Goal: Check status: Check status

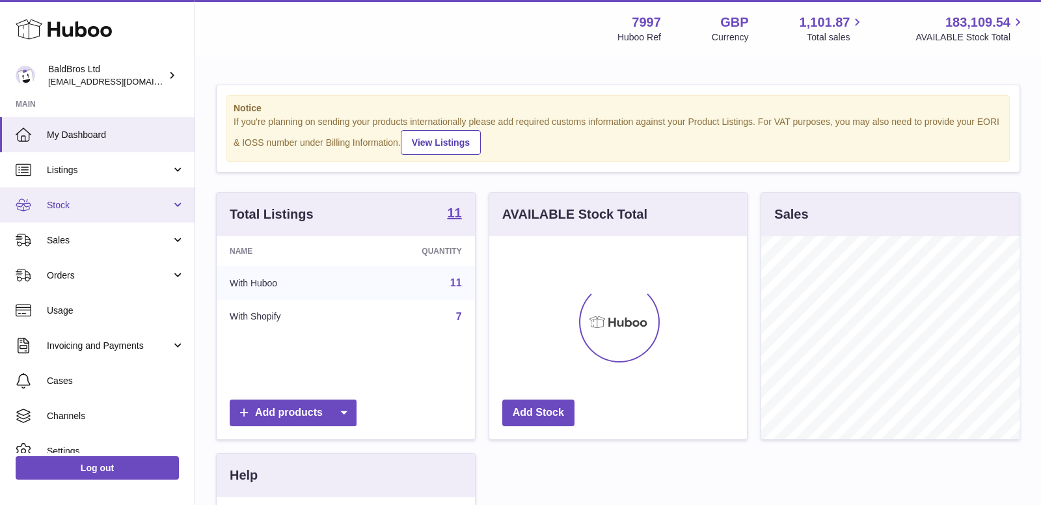
scroll to position [202, 258]
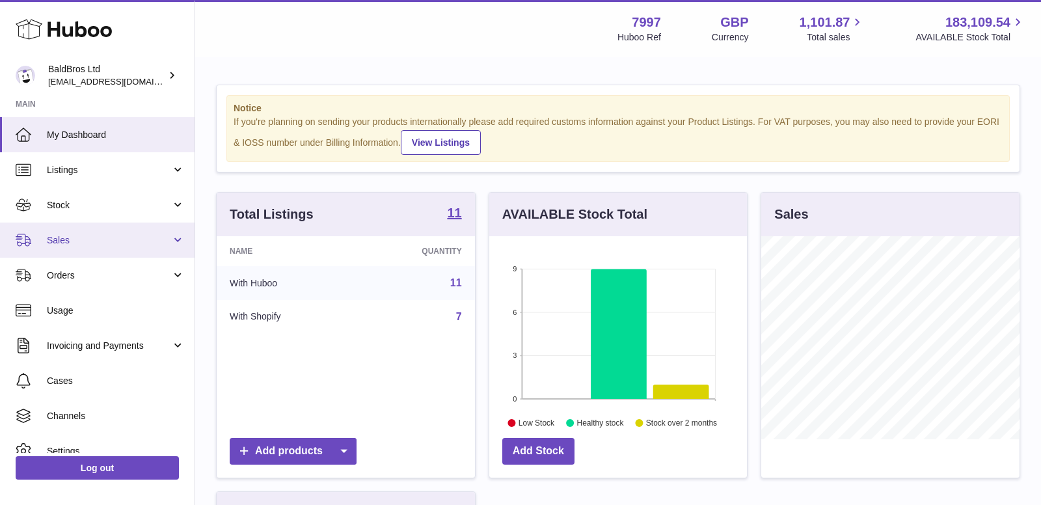
click at [85, 245] on span "Sales" at bounding box center [109, 240] width 124 height 12
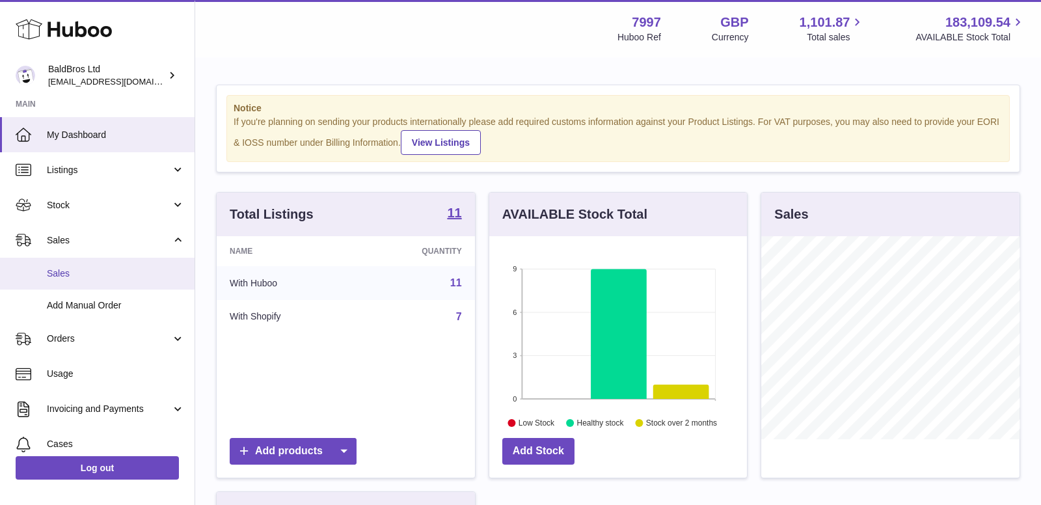
click at [68, 287] on link "Sales" at bounding box center [97, 274] width 194 height 32
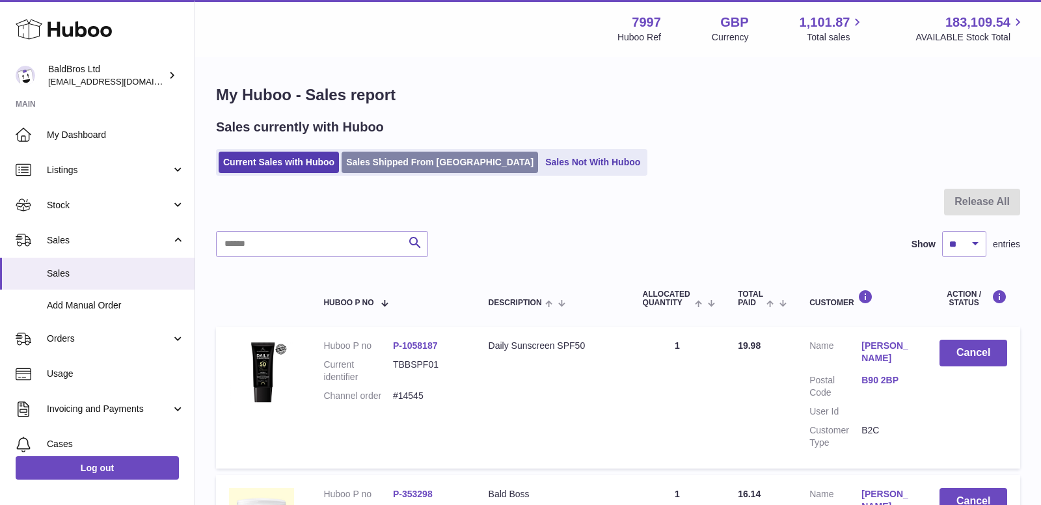
click at [405, 163] on link "Sales Shipped From [GEOGRAPHIC_DATA]" at bounding box center [439, 162] width 196 height 21
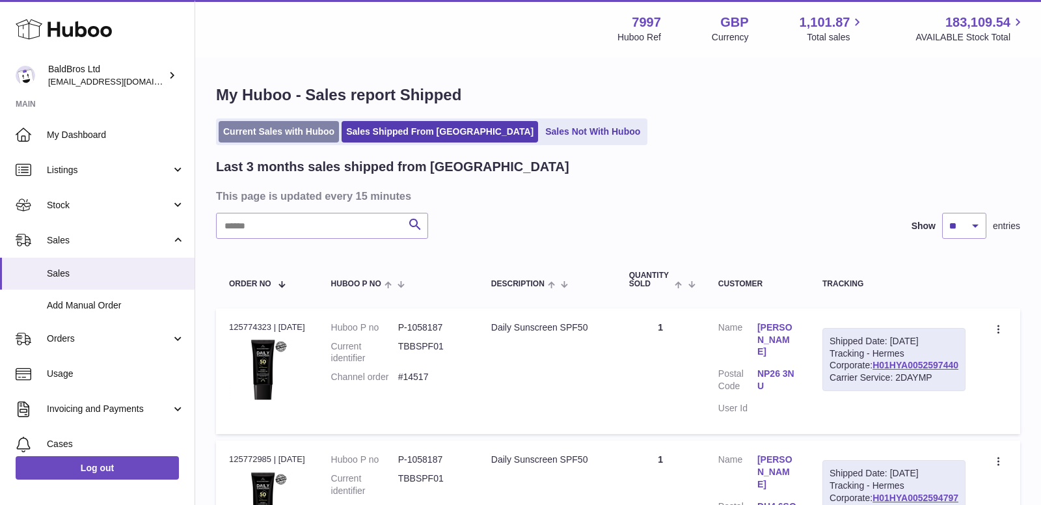
click at [267, 123] on link "Current Sales with Huboo" at bounding box center [279, 131] width 120 height 21
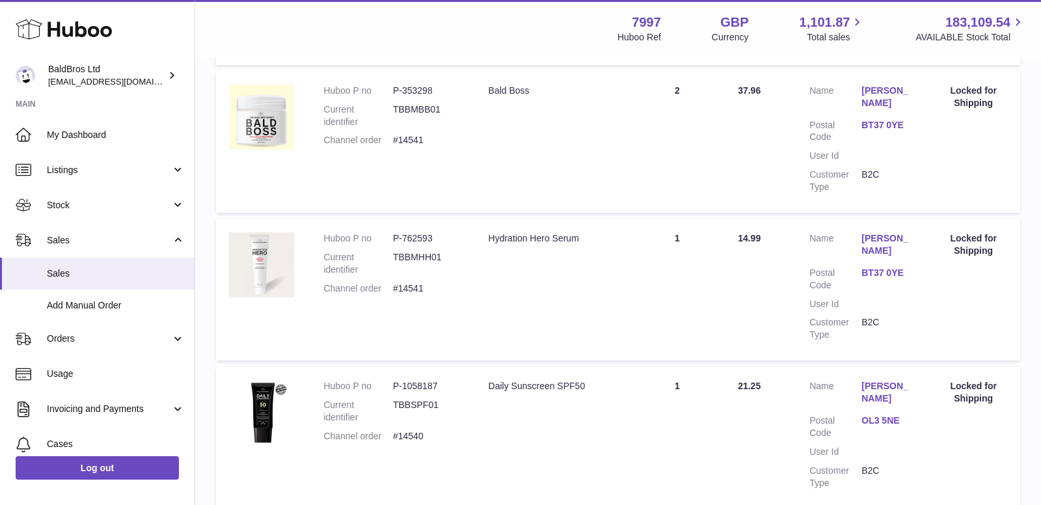
scroll to position [1411, 0]
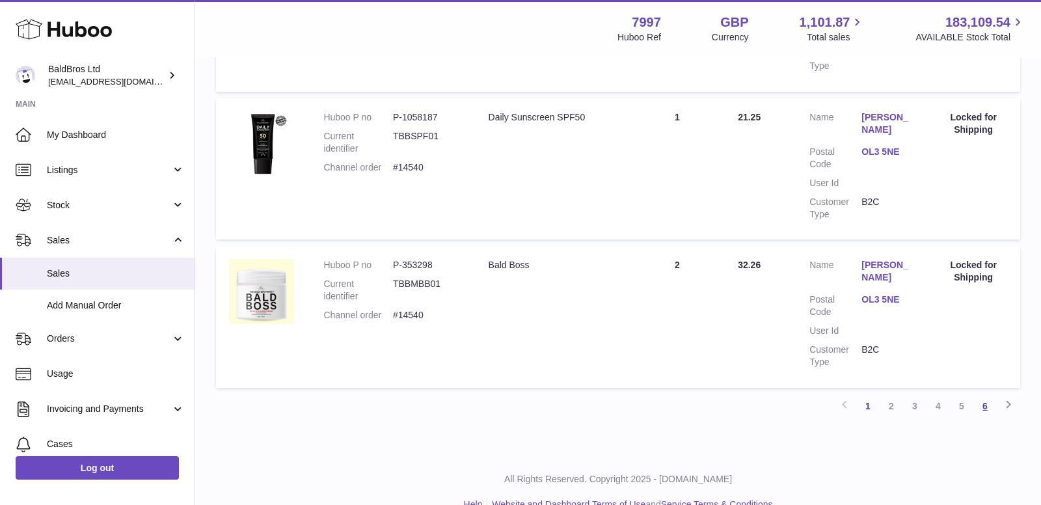
click at [981, 394] on link "6" at bounding box center [984, 405] width 23 height 23
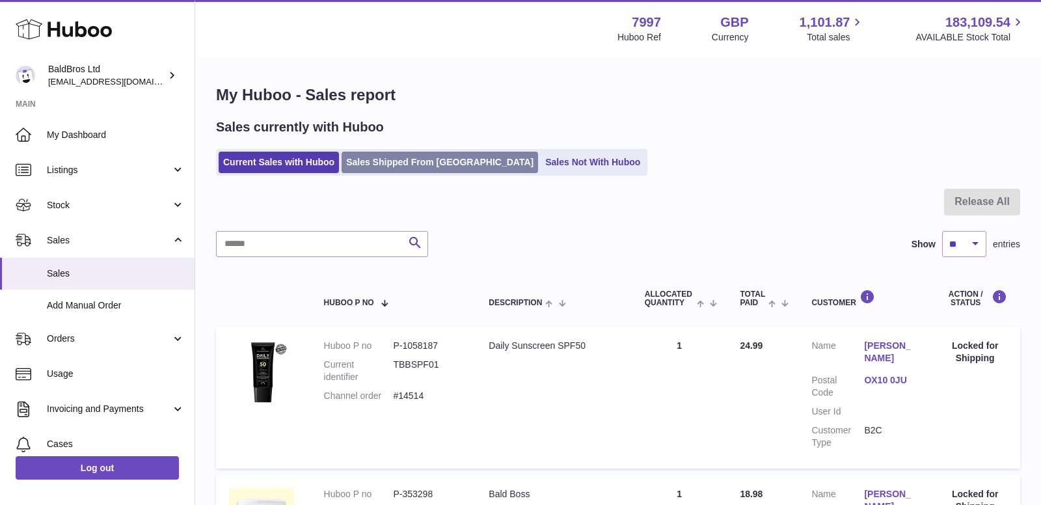
click at [397, 167] on link "Sales Shipped From Huboo" at bounding box center [439, 162] width 196 height 21
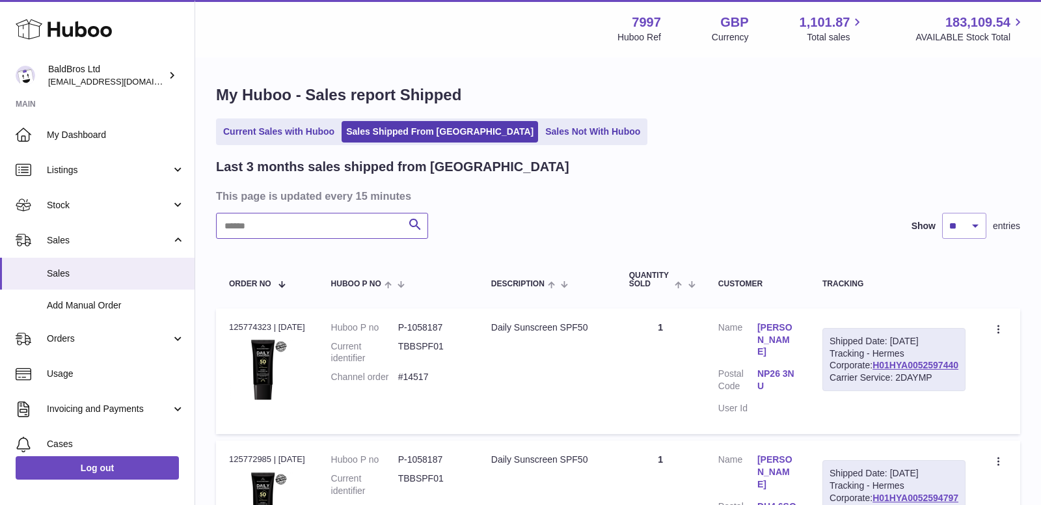
click at [362, 217] on input "text" at bounding box center [322, 226] width 212 height 26
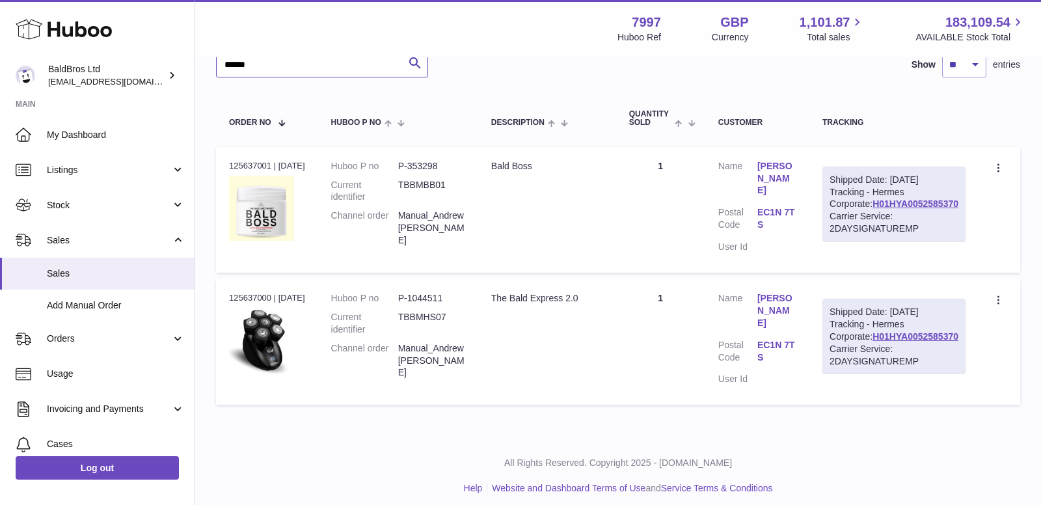
scroll to position [176, 0]
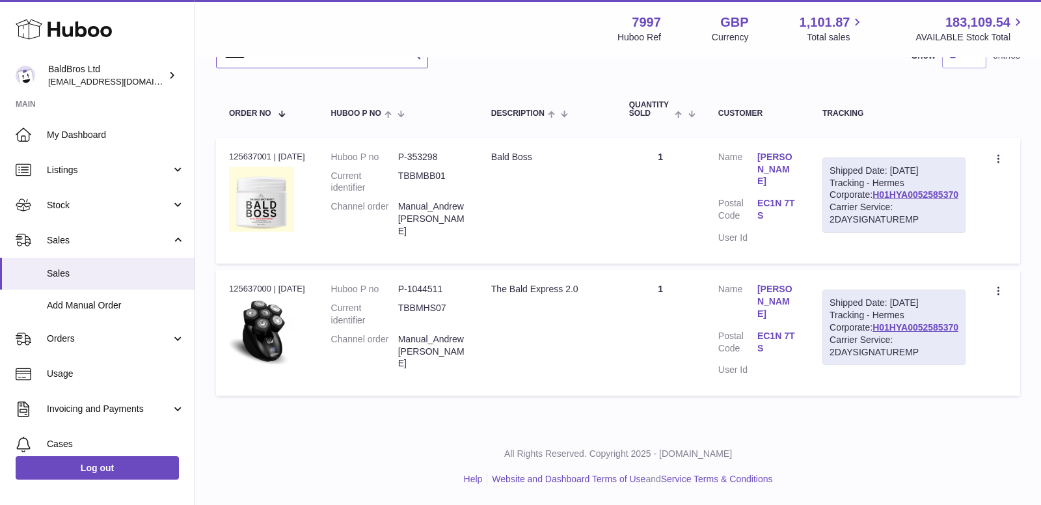
type input "******"
